Goal: Navigation & Orientation: Find specific page/section

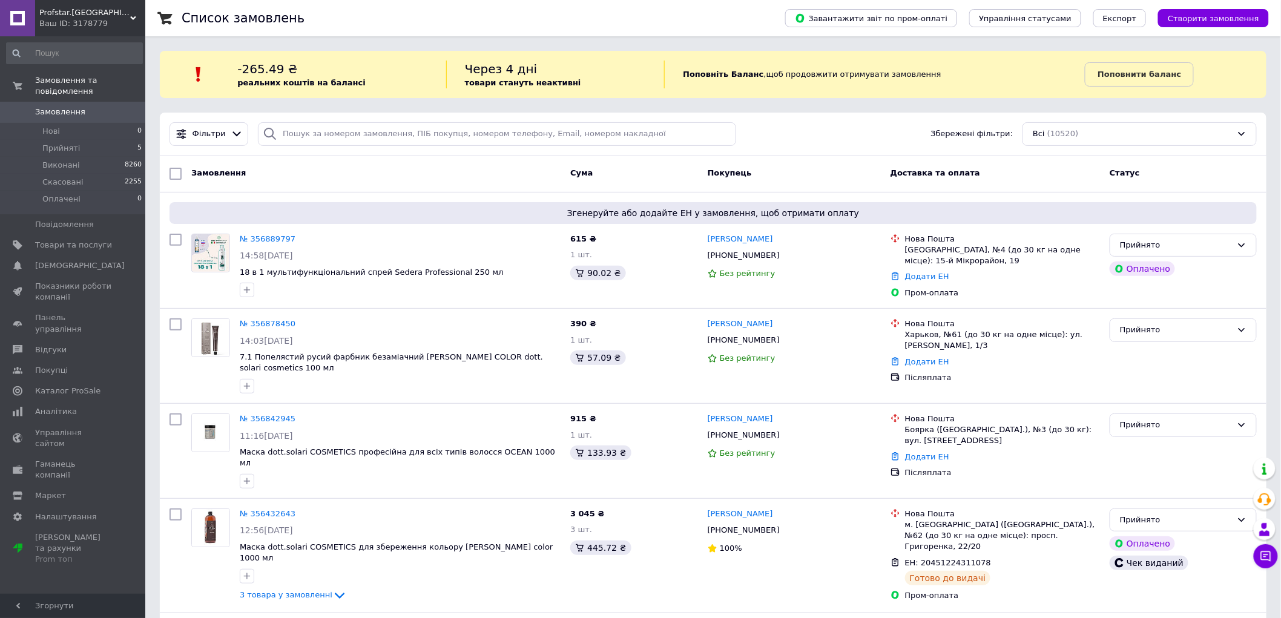
click at [131, 21] on icon at bounding box center [133, 18] width 6 height 6
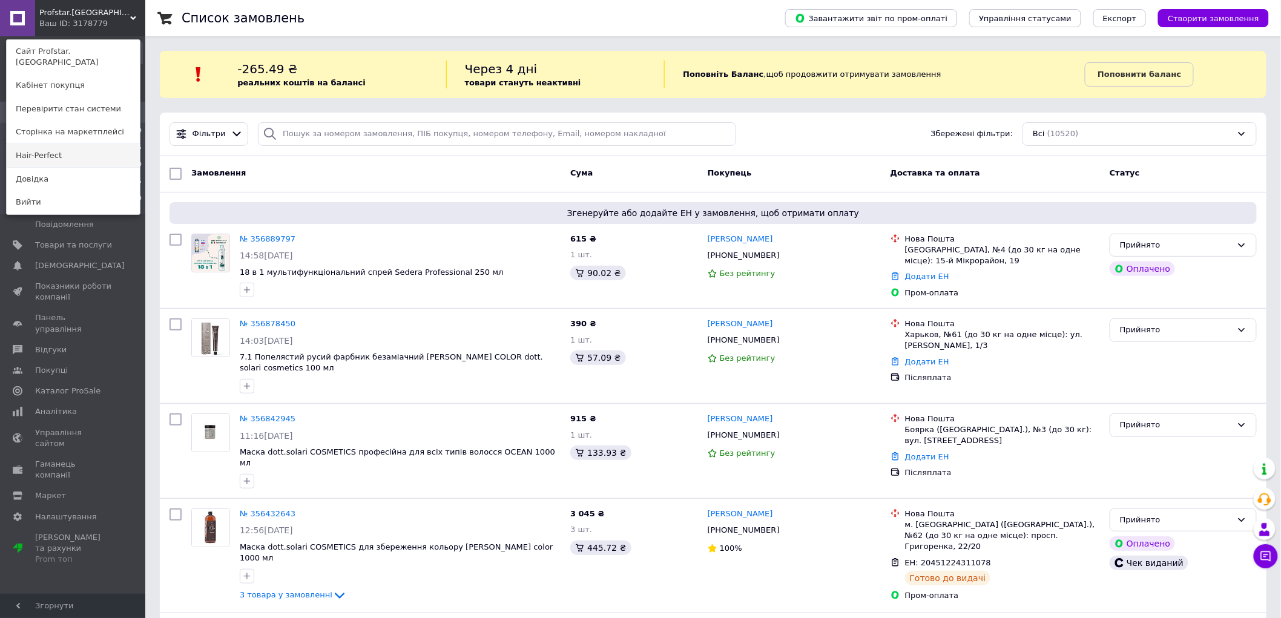
click at [81, 146] on link "Hair-Perfect" at bounding box center [73, 155] width 133 height 23
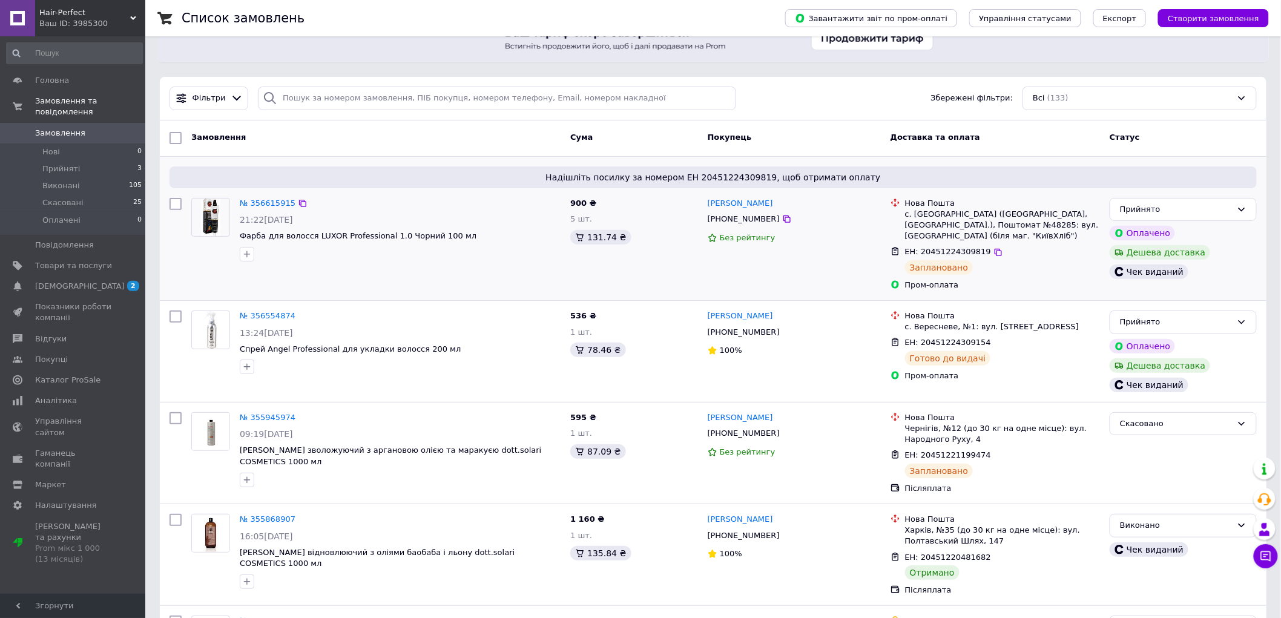
scroll to position [67, 0]
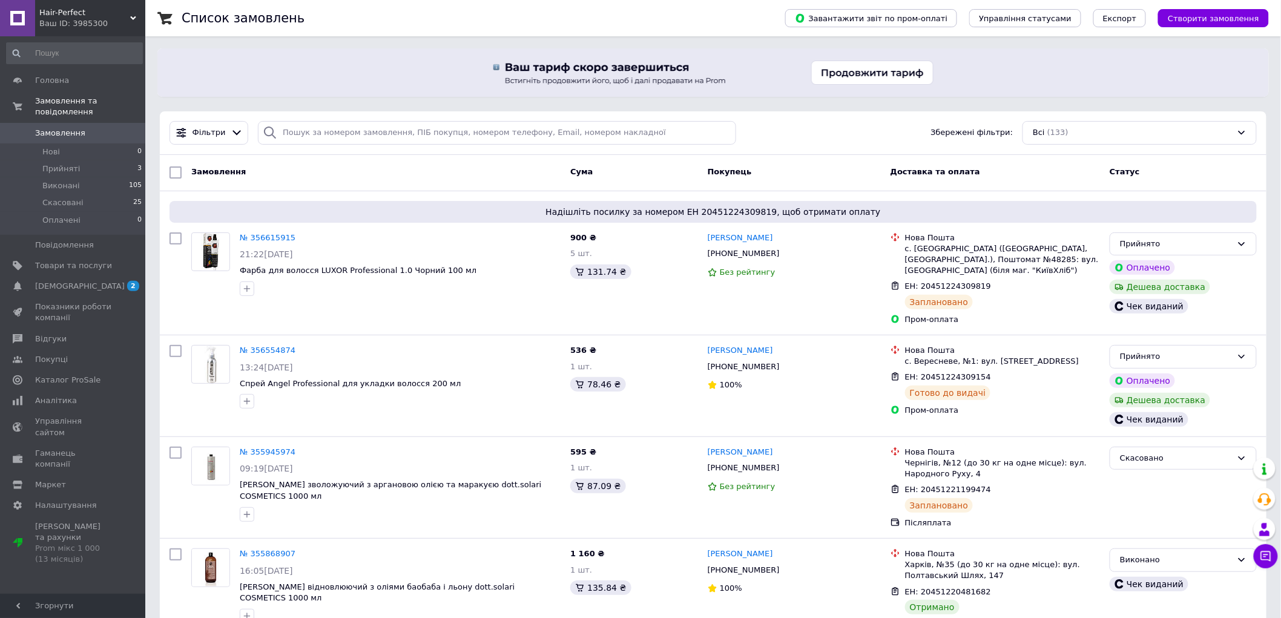
click at [126, 16] on span "Hair-Perfect" at bounding box center [84, 12] width 91 height 11
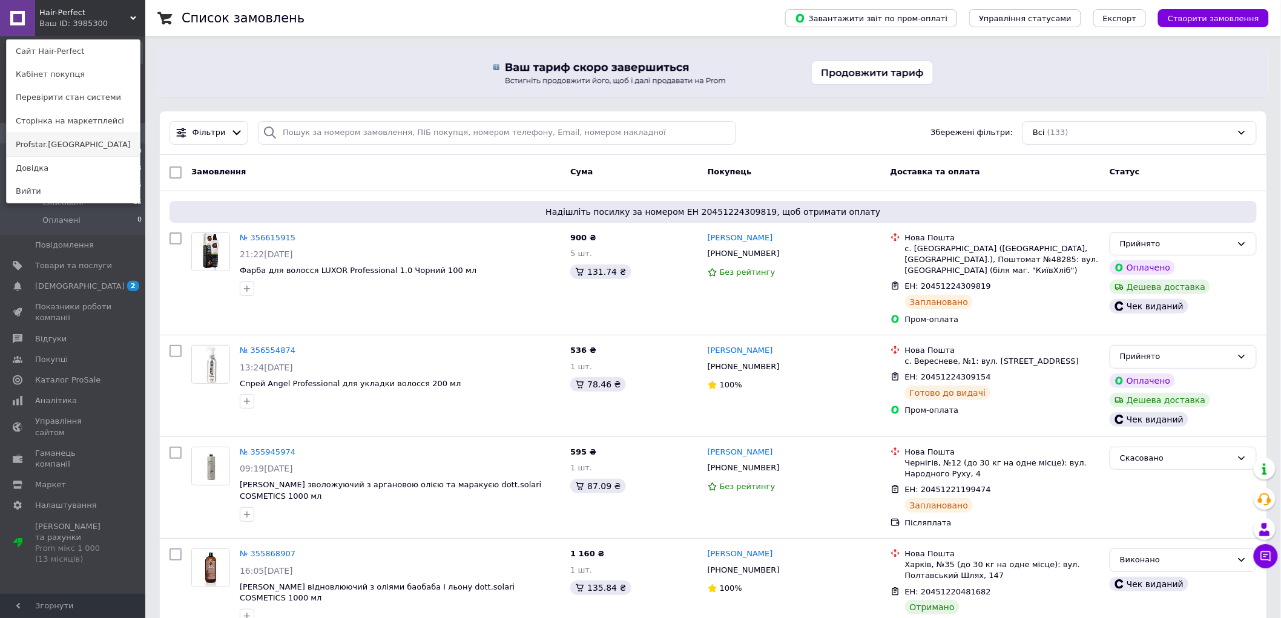
click at [65, 140] on link "Profstar.[GEOGRAPHIC_DATA]" at bounding box center [73, 144] width 133 height 23
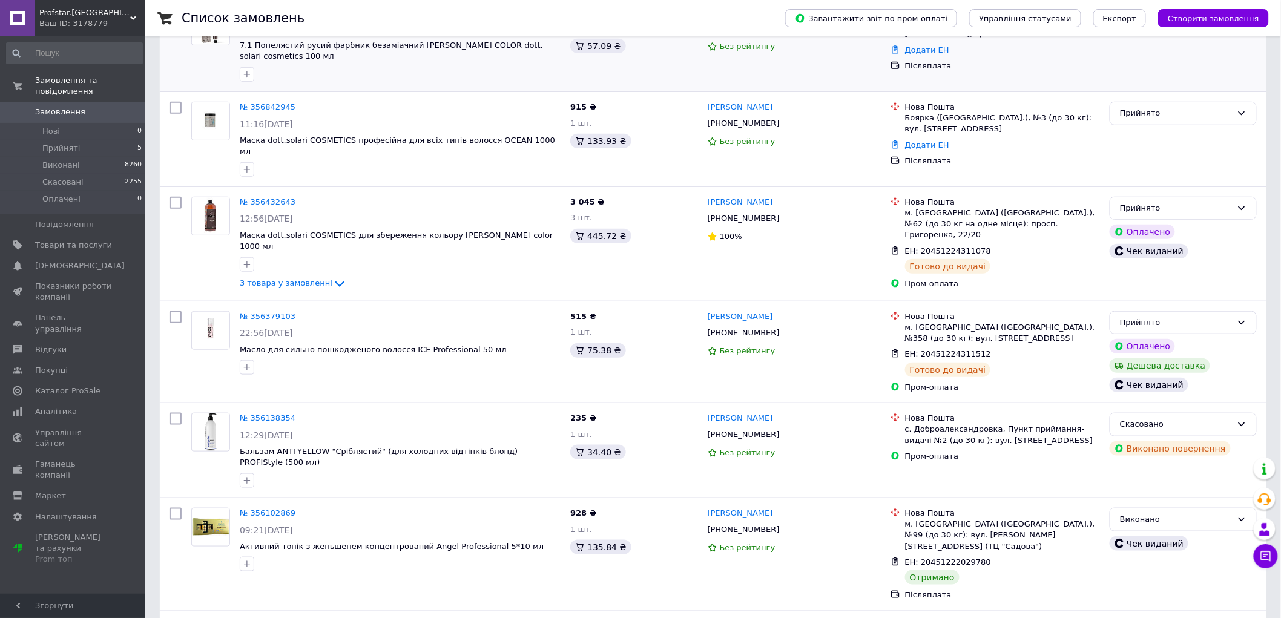
scroll to position [336, 0]
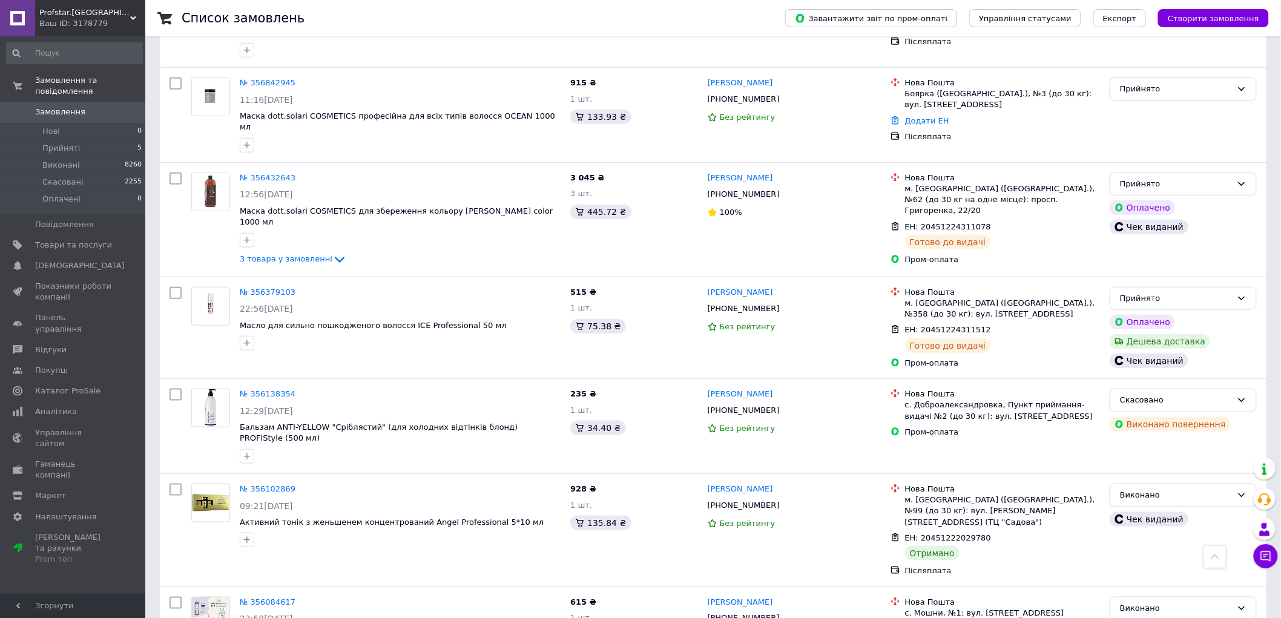
click at [118, 22] on div "Ваш ID: 3178779" at bounding box center [92, 23] width 106 height 11
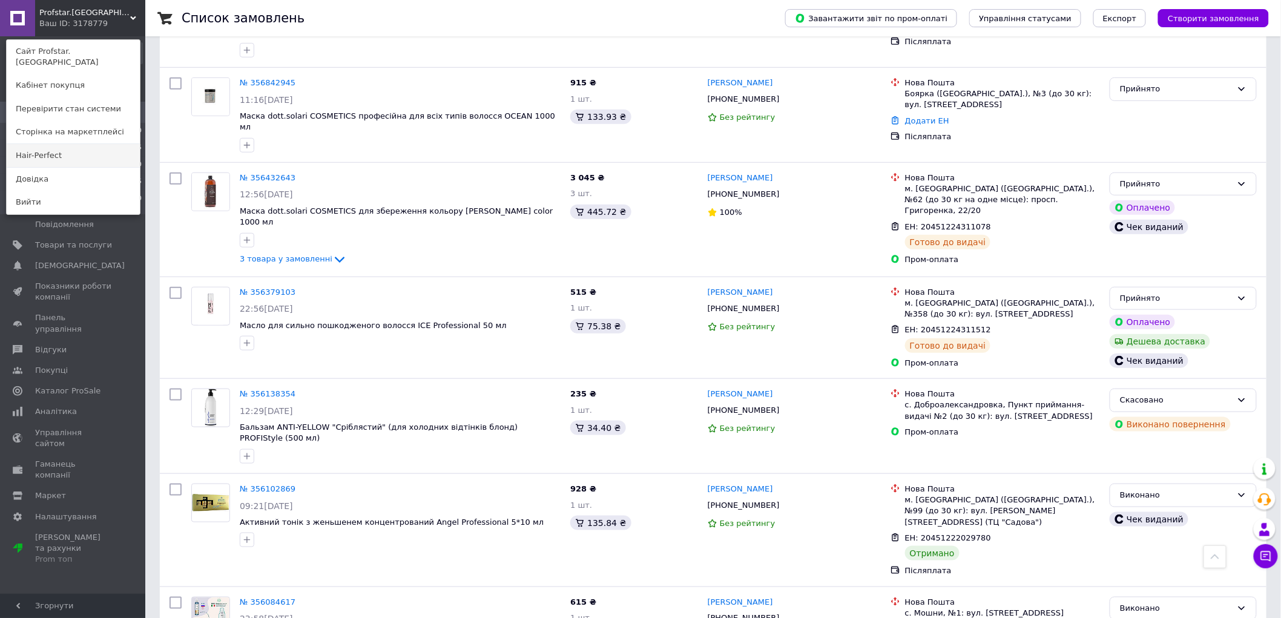
click at [76, 144] on link "Hair-Perfect" at bounding box center [73, 155] width 133 height 23
